Goal: Find specific page/section: Find specific page/section

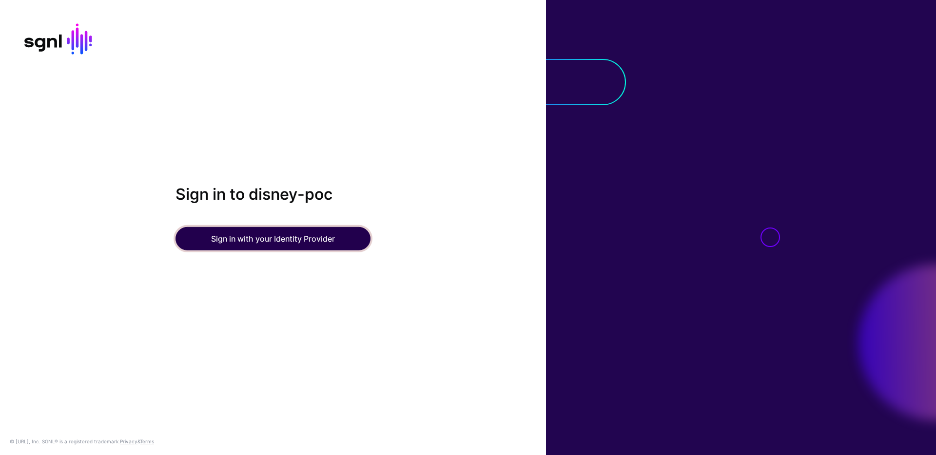
click at [310, 233] on button "Sign in with your Identity Provider" at bounding box center [272, 238] width 195 height 23
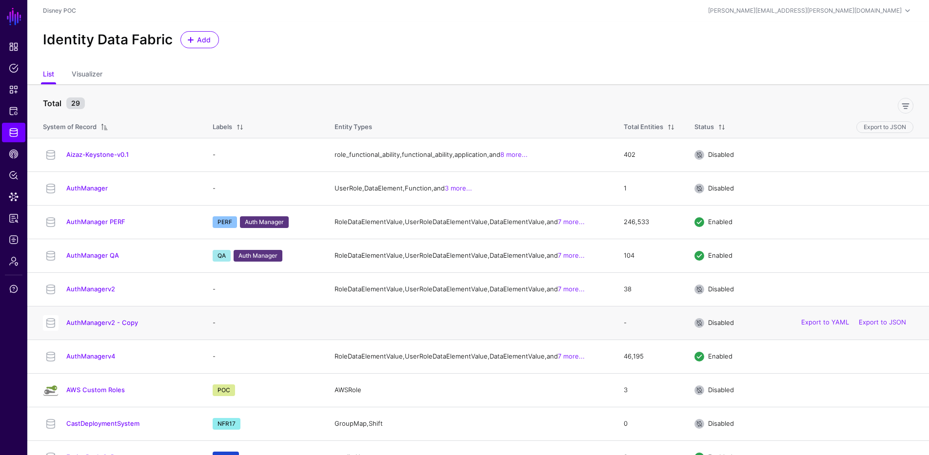
scroll to position [190, 0]
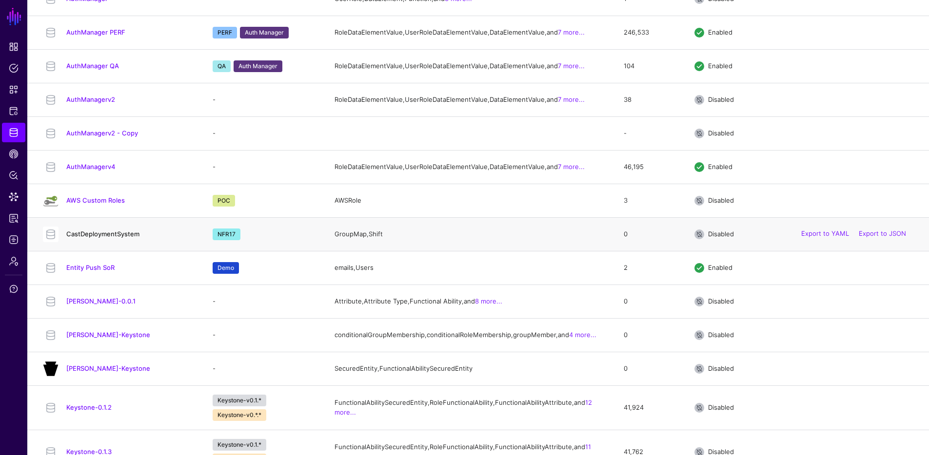
click at [123, 238] on link "CastDeploymentSystem" at bounding box center [102, 234] width 73 height 8
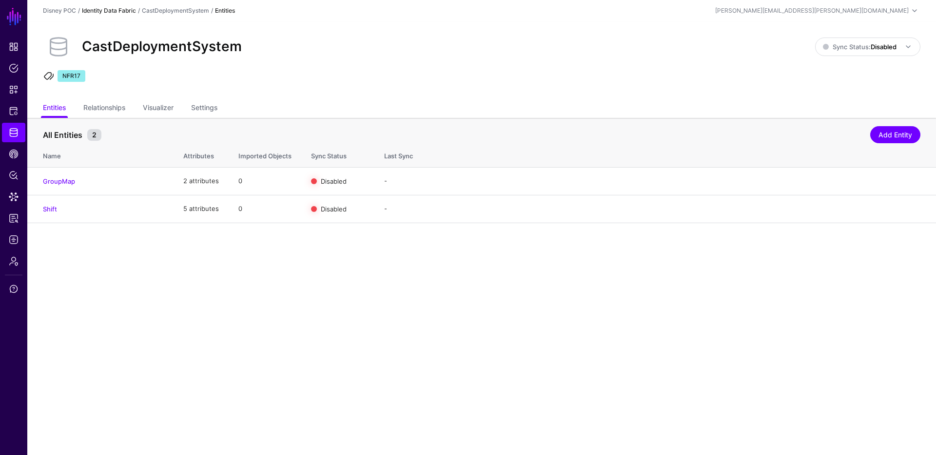
click at [129, 10] on link "Identity Data Fabric" at bounding box center [109, 10] width 54 height 7
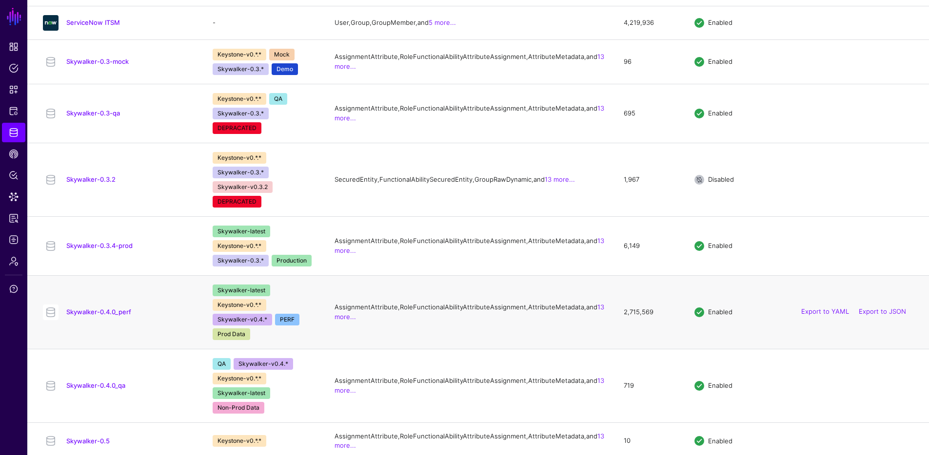
scroll to position [917, 0]
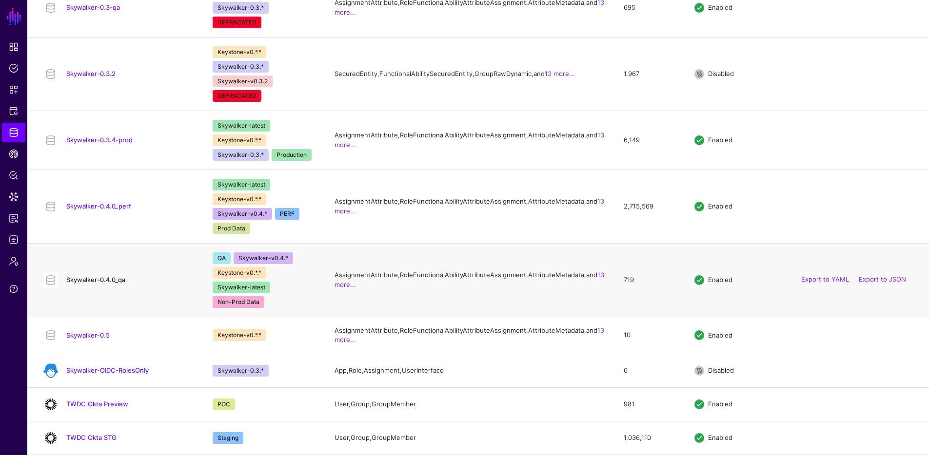
click at [104, 284] on link "Skywalker-0.4.0_qa" at bounding box center [95, 280] width 59 height 8
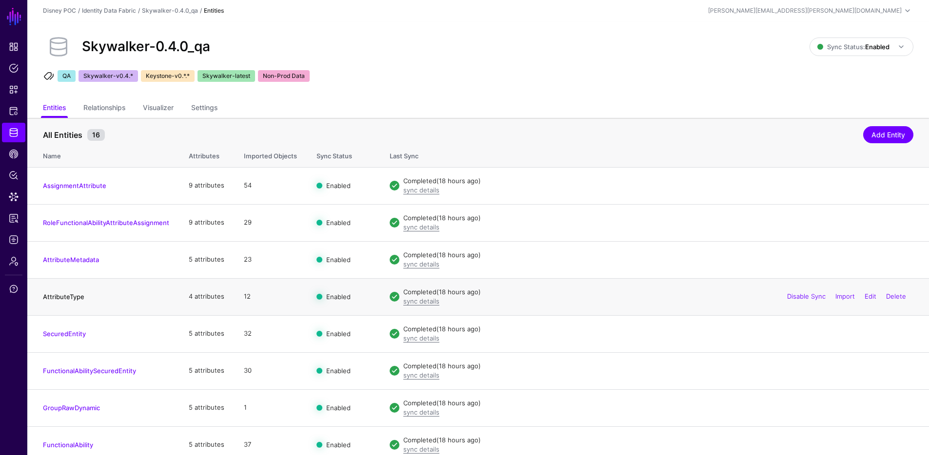
click at [74, 298] on link "AttributeType" at bounding box center [63, 297] width 41 height 8
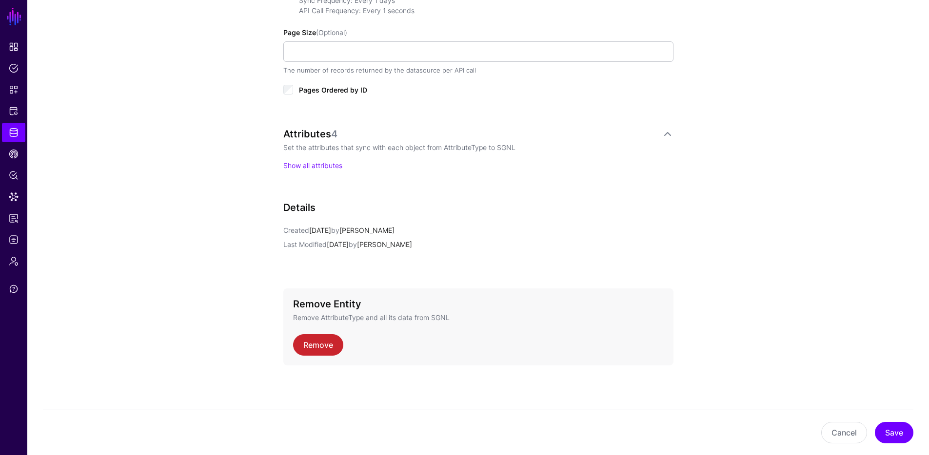
scroll to position [370, 0]
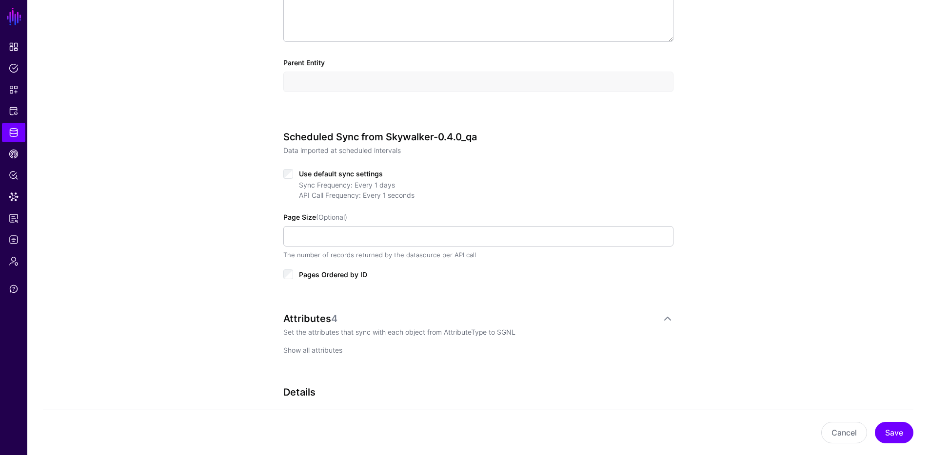
click at [326, 349] on link "Show all attributes" at bounding box center [312, 350] width 59 height 8
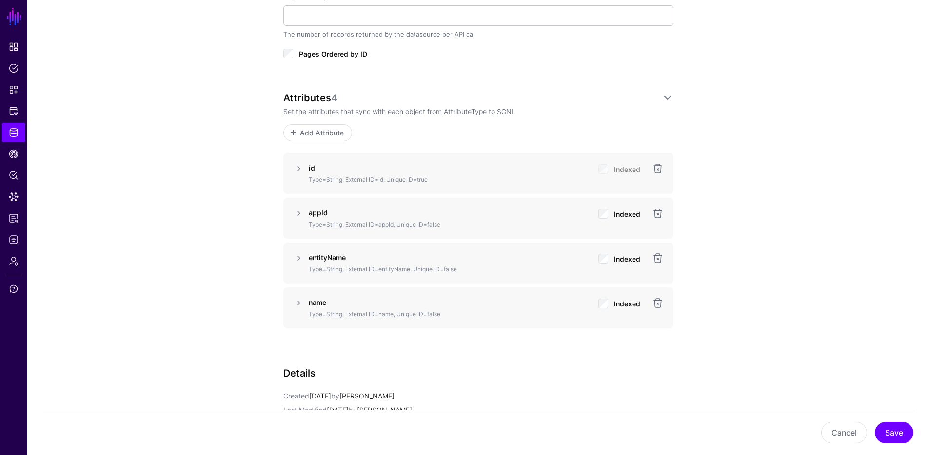
scroll to position [728, 0]
